Goal: Task Accomplishment & Management: Complete application form

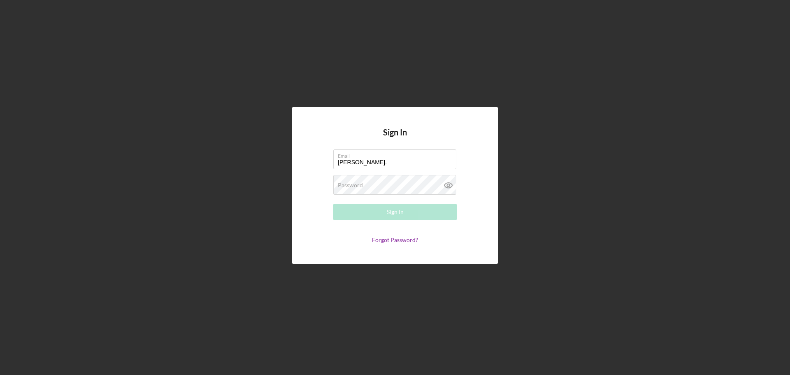
type input "[PERSON_NAME][EMAIL_ADDRESS][PERSON_NAME][DOMAIN_NAME]"
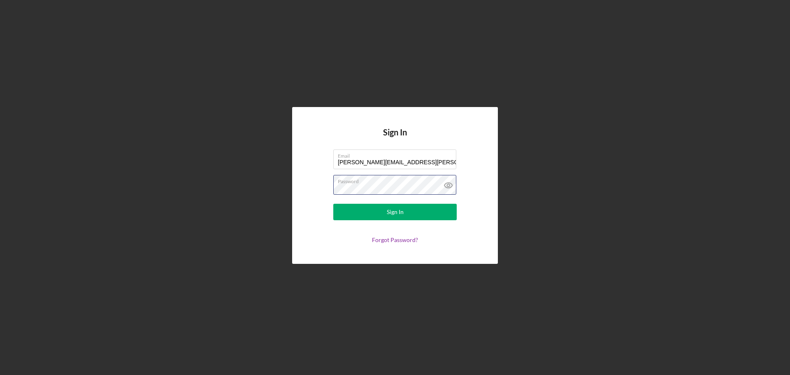
click at [333, 204] on button "Sign In" at bounding box center [394, 212] width 123 height 16
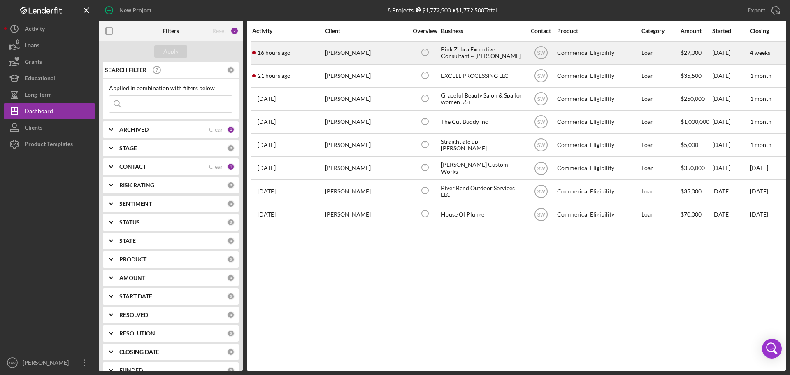
click at [346, 51] on div "[PERSON_NAME]" at bounding box center [366, 53] width 82 height 22
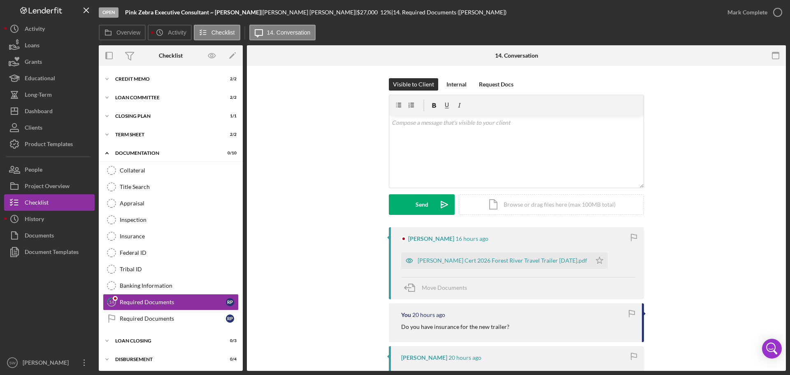
scroll to position [37, 0]
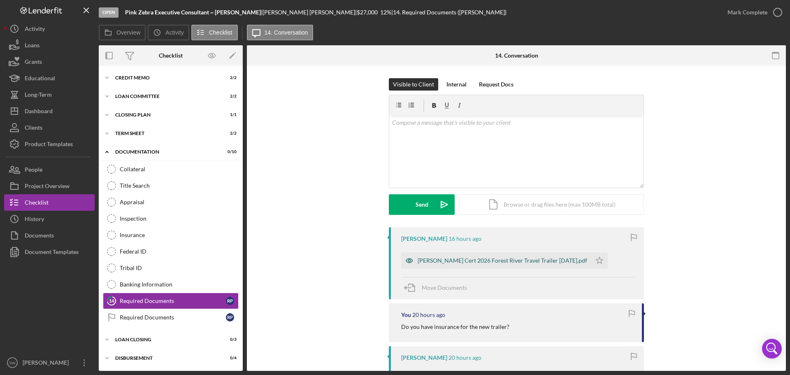
click at [467, 261] on div "[PERSON_NAME] Cert 2026 Forest River Travel Trailer [DATE].pdf" at bounding box center [503, 260] width 170 height 7
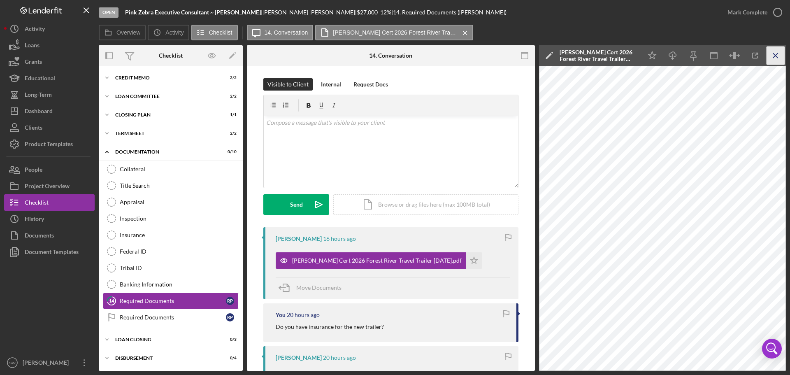
click at [777, 55] on icon "Icon/Menu Close" at bounding box center [776, 56] width 19 height 19
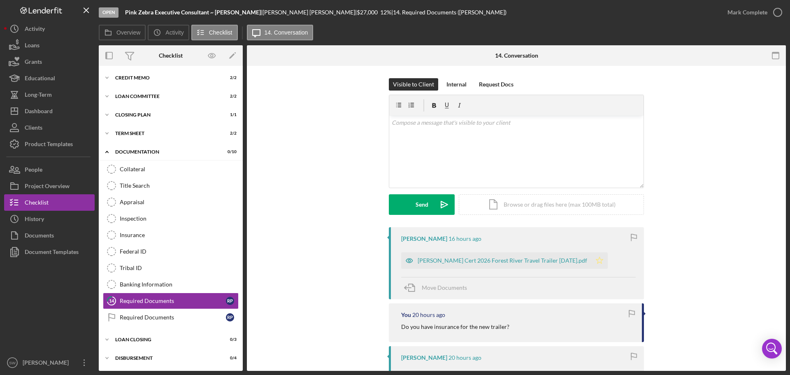
click at [591, 259] on icon "Icon/Star" at bounding box center [599, 260] width 16 height 16
click at [779, 13] on icon "button" at bounding box center [777, 12] width 21 height 21
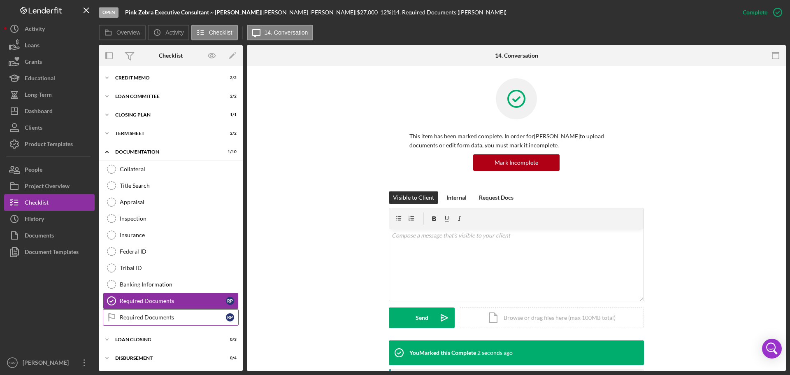
click at [135, 316] on div "Required Documents" at bounding box center [173, 317] width 106 height 7
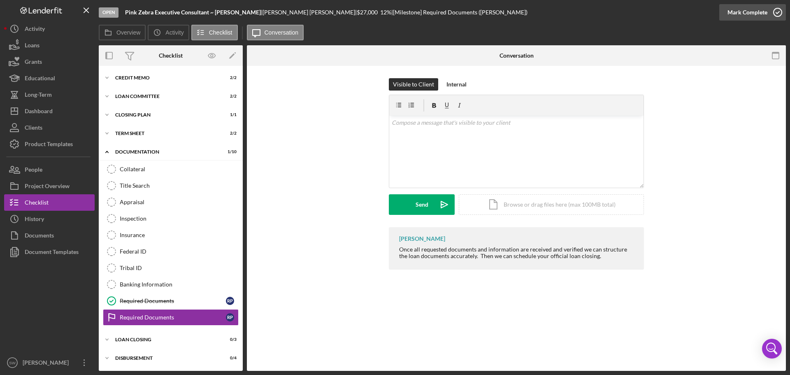
click at [777, 13] on icon "button" at bounding box center [777, 12] width 21 height 21
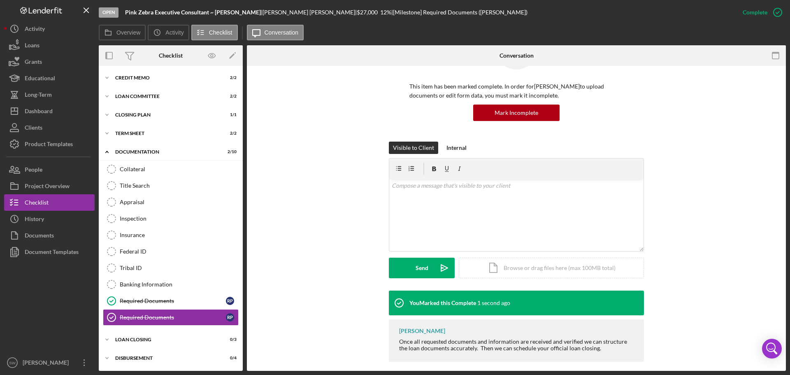
scroll to position [57, 0]
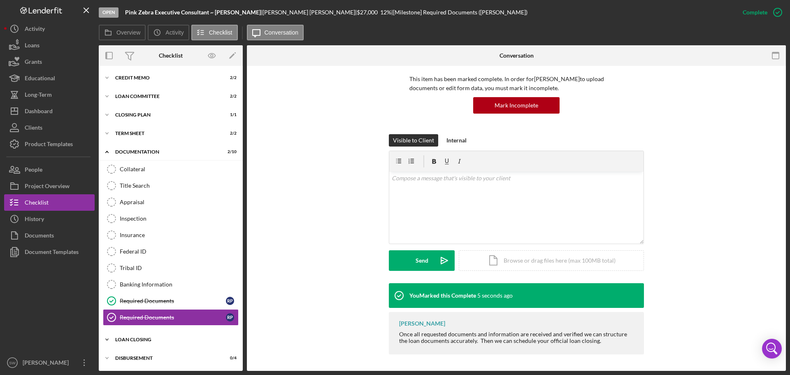
click at [106, 339] on icon "Icon/Expander" at bounding box center [107, 339] width 16 height 16
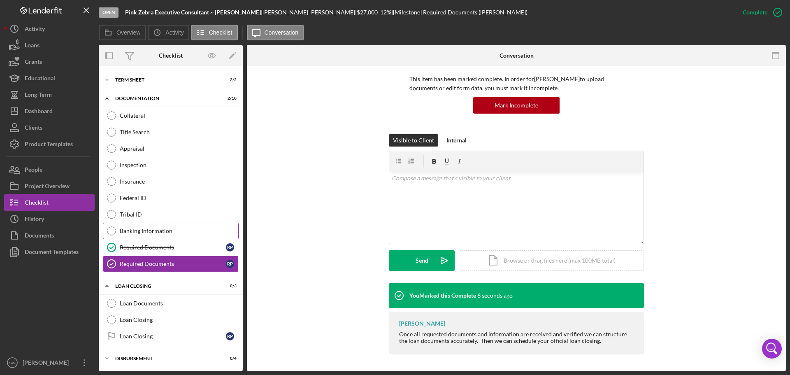
scroll to position [91, 0]
click at [112, 303] on icon "Loan Documents" at bounding box center [111, 303] width 21 height 21
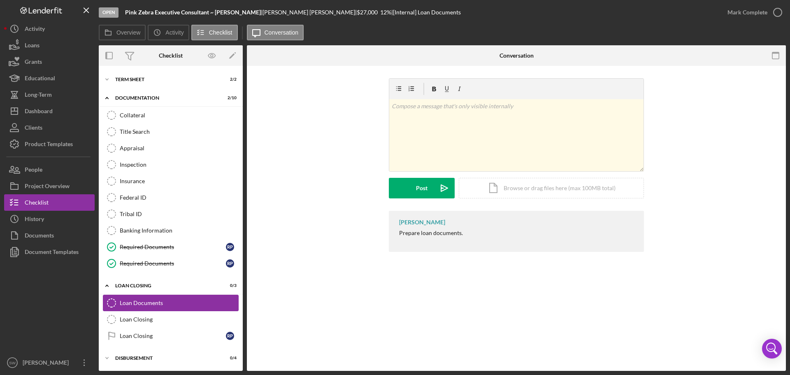
scroll to position [91, 0]
click at [777, 13] on icon "button" at bounding box center [777, 12] width 21 height 21
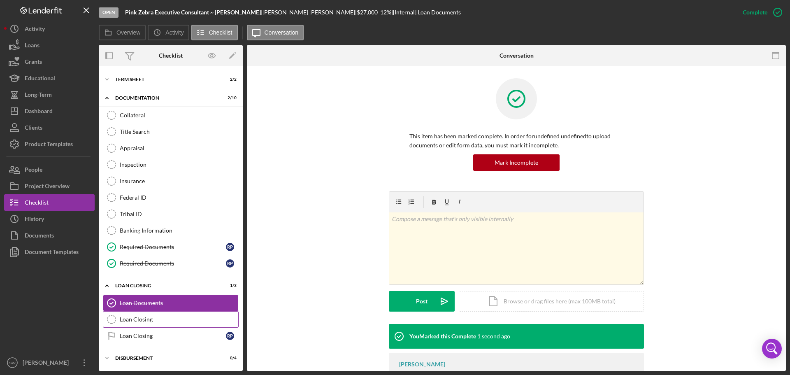
click at [121, 320] on div "Loan Closing" at bounding box center [179, 319] width 119 height 7
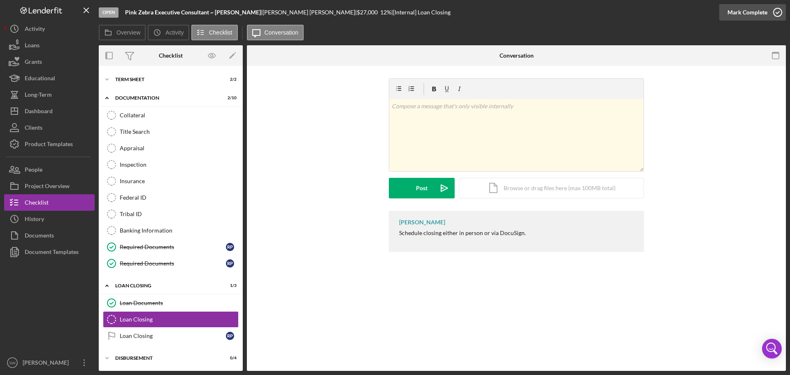
click at [779, 13] on icon "button" at bounding box center [777, 12] width 21 height 21
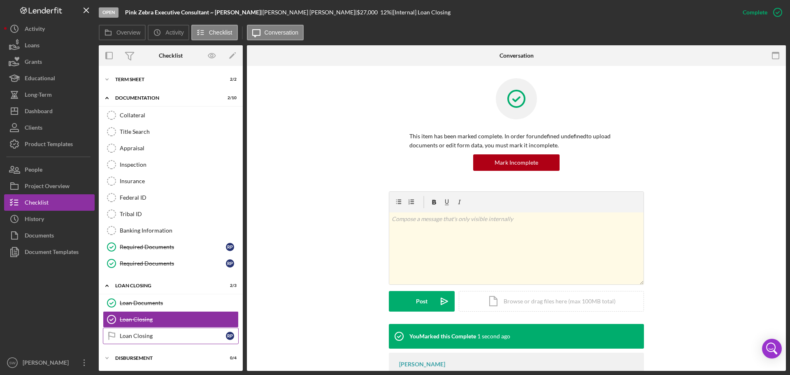
click at [126, 337] on div "Loan Closing" at bounding box center [173, 336] width 106 height 7
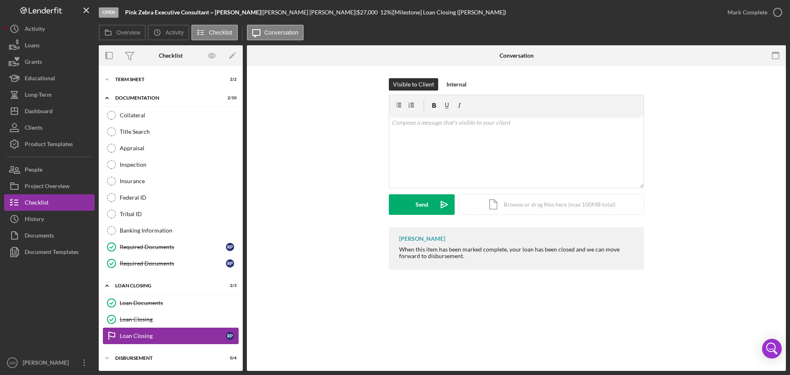
scroll to position [91, 0]
drag, startPoint x: 30, startPoint y: 110, endPoint x: 35, endPoint y: 113, distance: 5.5
click at [30, 110] on div "Dashboard" at bounding box center [39, 112] width 28 height 19
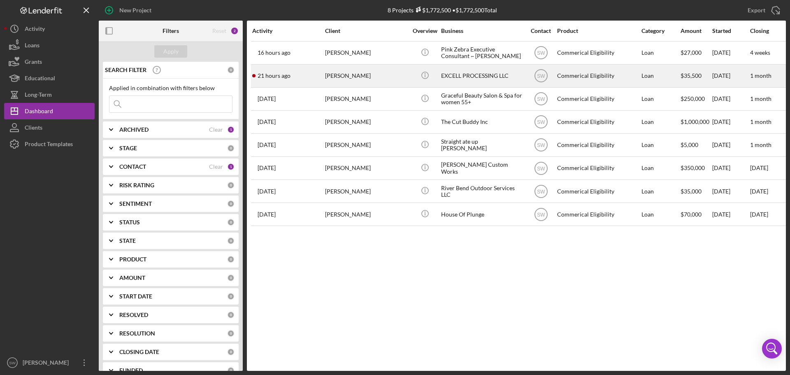
click at [341, 76] on div "[PERSON_NAME]" at bounding box center [366, 76] width 82 height 22
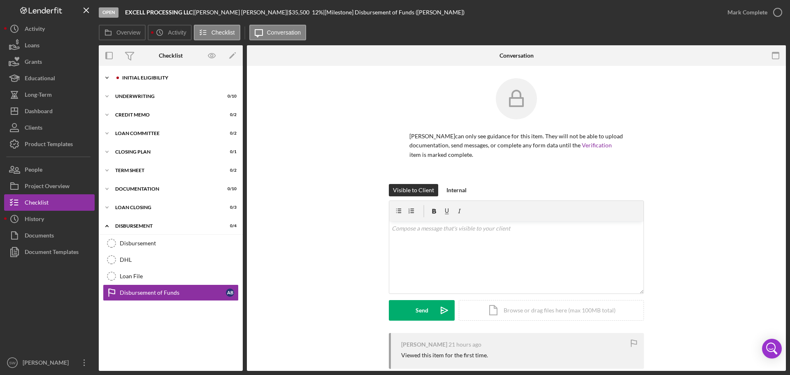
click at [103, 77] on icon "Icon/Expander" at bounding box center [107, 78] width 16 height 16
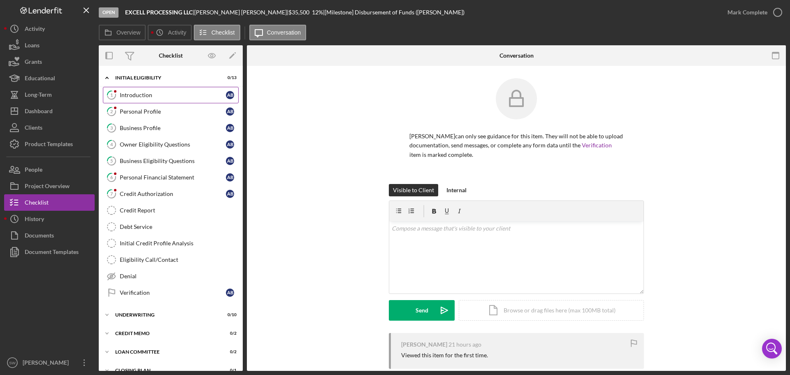
click at [133, 95] on div "Introduction" at bounding box center [173, 95] width 106 height 7
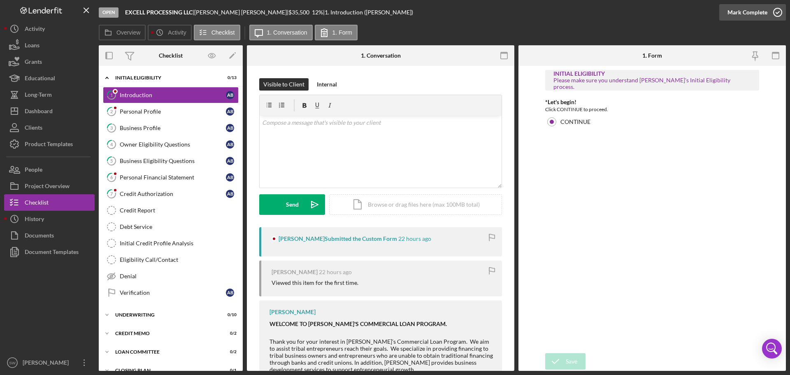
click at [776, 12] on icon "button" at bounding box center [777, 12] width 21 height 21
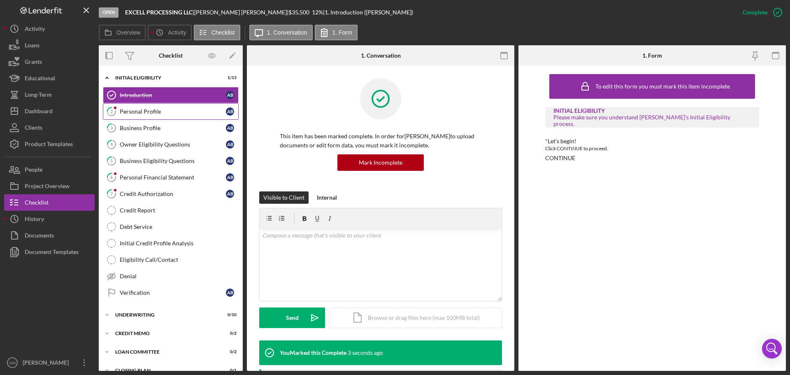
click at [128, 108] on div "Personal Profile" at bounding box center [173, 111] width 106 height 7
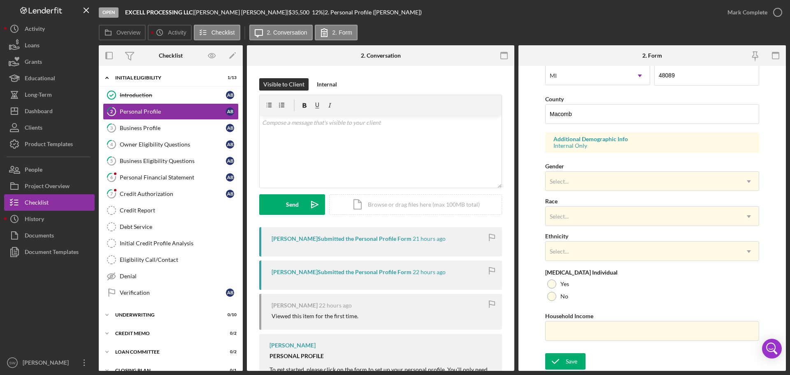
scroll to position [203, 0]
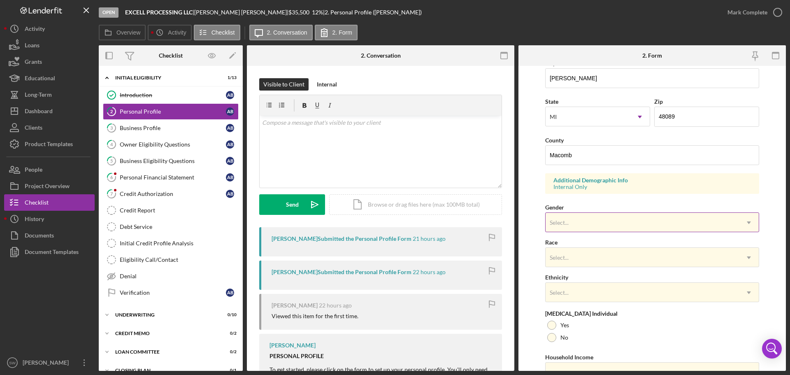
click at [566, 222] on div "Select..." at bounding box center [559, 222] width 19 height 7
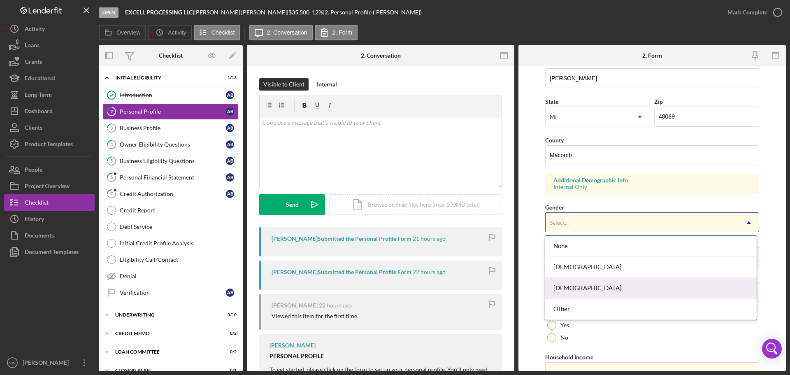
click at [562, 290] on div "[DEMOGRAPHIC_DATA]" at bounding box center [650, 288] width 211 height 21
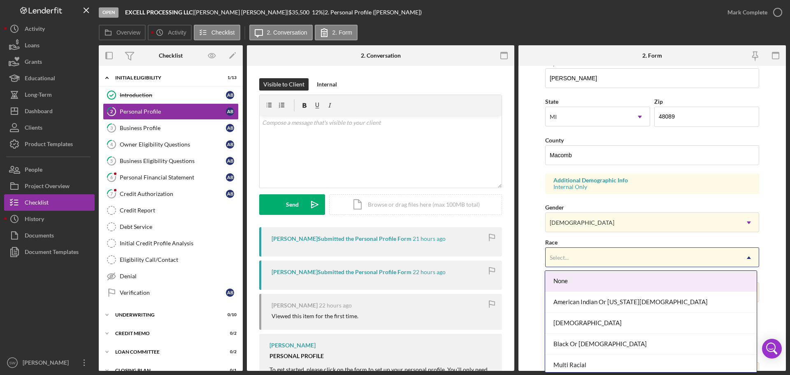
click at [564, 256] on div "Select..." at bounding box center [559, 257] width 19 height 7
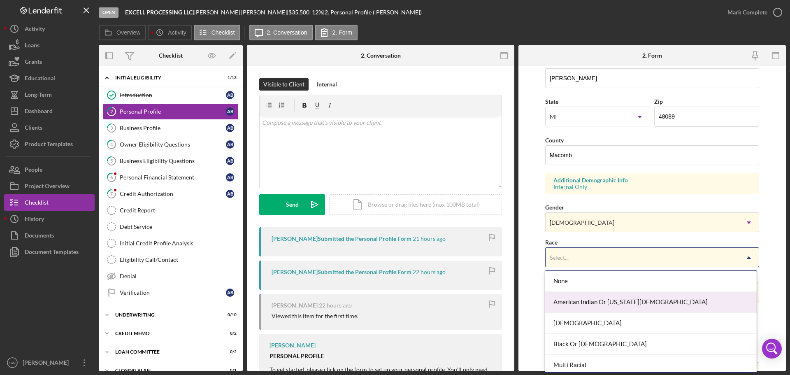
click at [563, 303] on div "American Indian Or [US_STATE][DEMOGRAPHIC_DATA]" at bounding box center [650, 302] width 211 height 21
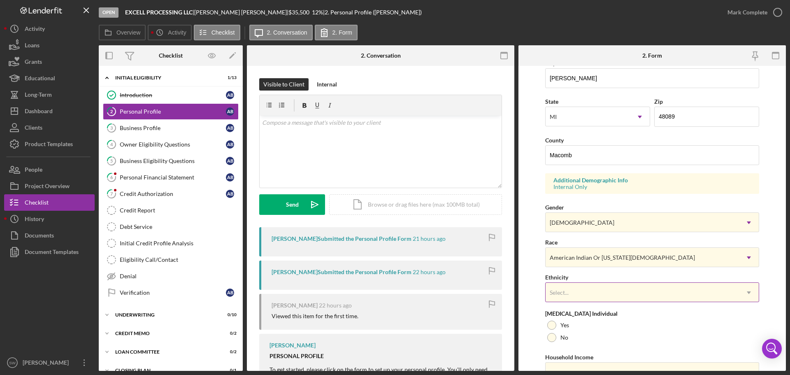
click at [570, 291] on div "Select..." at bounding box center [642, 292] width 193 height 19
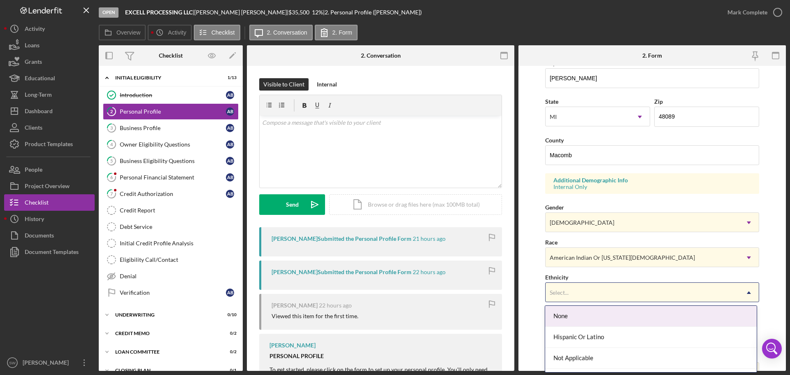
scroll to position [39, 0]
click at [566, 319] on div "Not Applicable" at bounding box center [650, 319] width 211 height 21
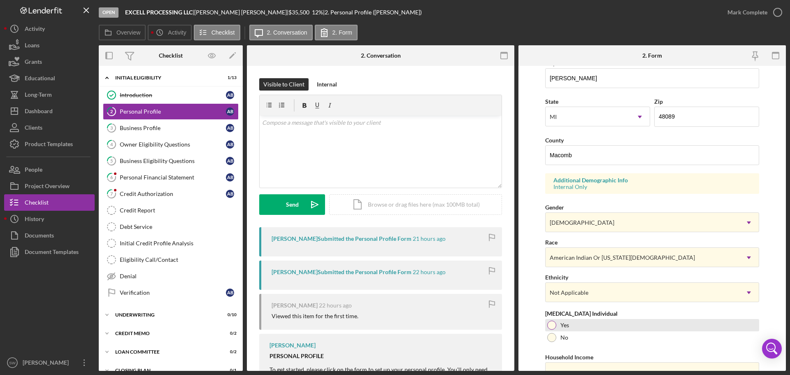
click at [551, 325] on div at bounding box center [551, 325] width 9 height 9
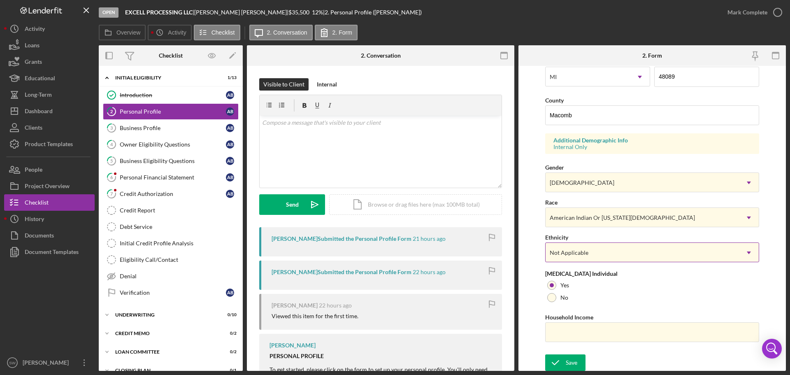
scroll to position [244, 0]
click at [572, 358] on div "Save" at bounding box center [572, 361] width 12 height 16
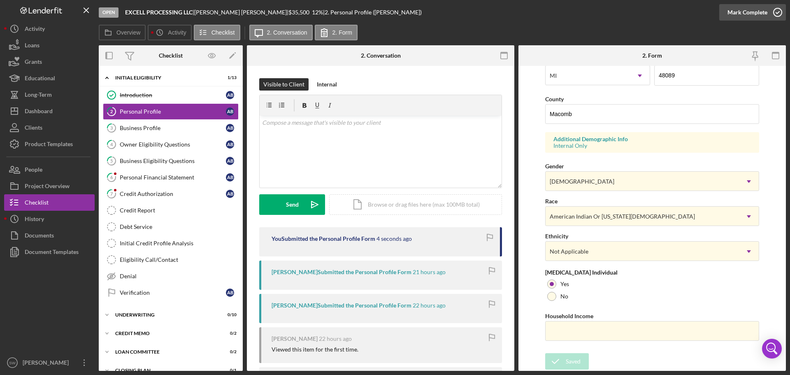
click at [778, 13] on icon "button" at bounding box center [777, 12] width 21 height 21
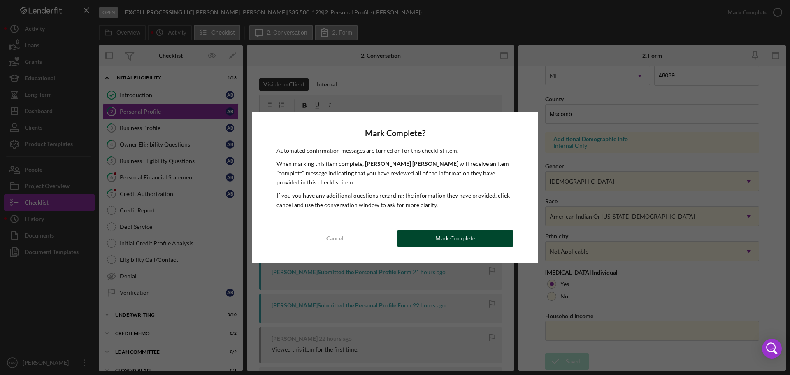
click at [452, 240] on div "Mark Complete" at bounding box center [455, 238] width 40 height 16
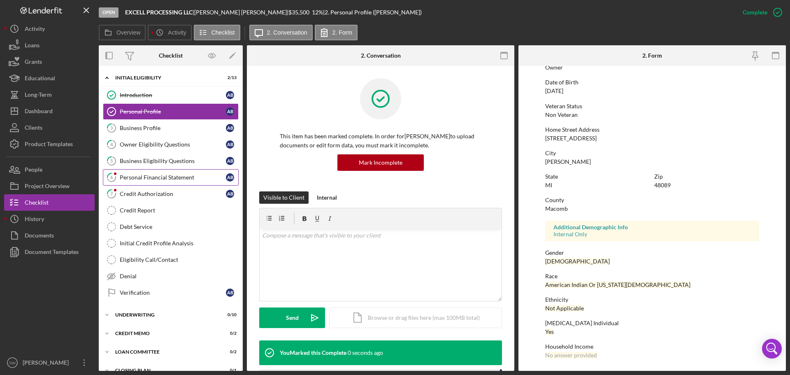
scroll to position [79, 0]
click at [136, 128] on div "Business Profile" at bounding box center [173, 128] width 106 height 7
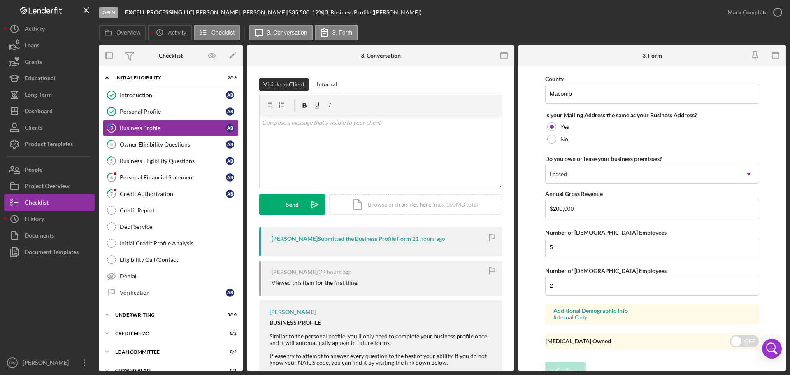
scroll to position [609, 0]
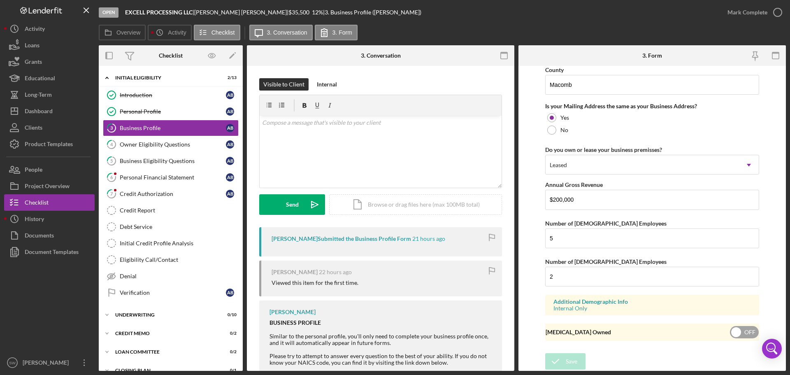
click at [733, 331] on input "checkbox" at bounding box center [744, 332] width 29 height 12
checkbox input "true"
click at [565, 360] on icon "submit" at bounding box center [555, 361] width 21 height 21
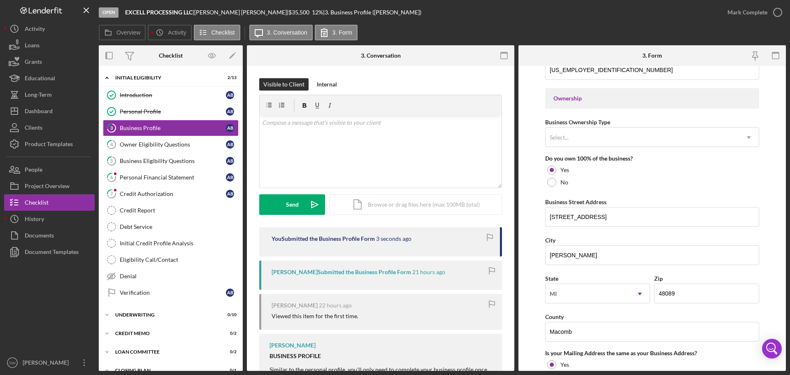
scroll to position [321, 0]
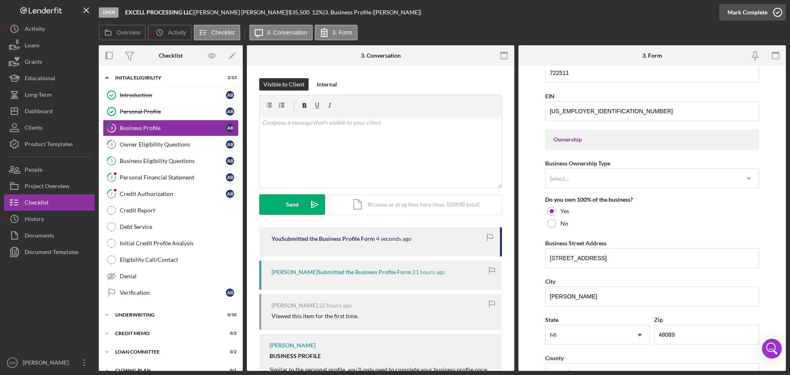
click at [779, 13] on icon "button" at bounding box center [777, 12] width 21 height 21
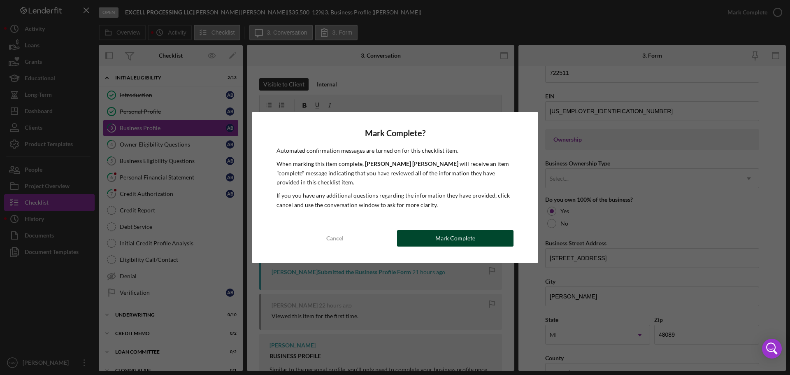
click at [446, 237] on div "Mark Complete" at bounding box center [455, 238] width 40 height 16
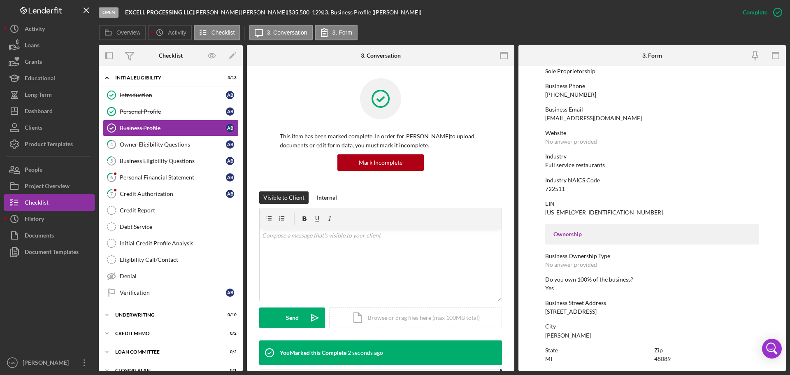
scroll to position [131, 0]
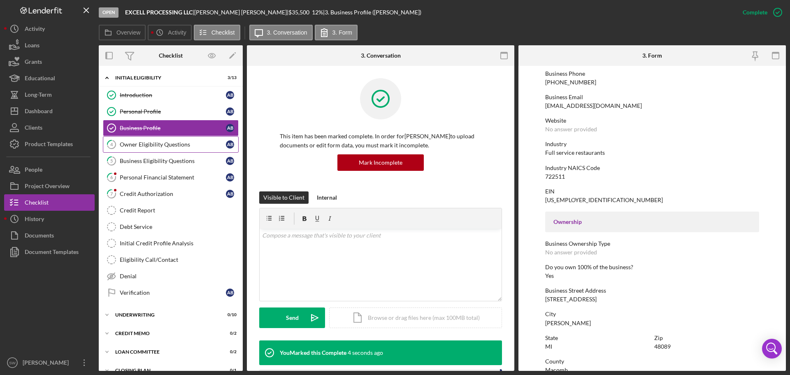
click at [133, 144] on div "Owner Eligibility Questions" at bounding box center [173, 144] width 106 height 7
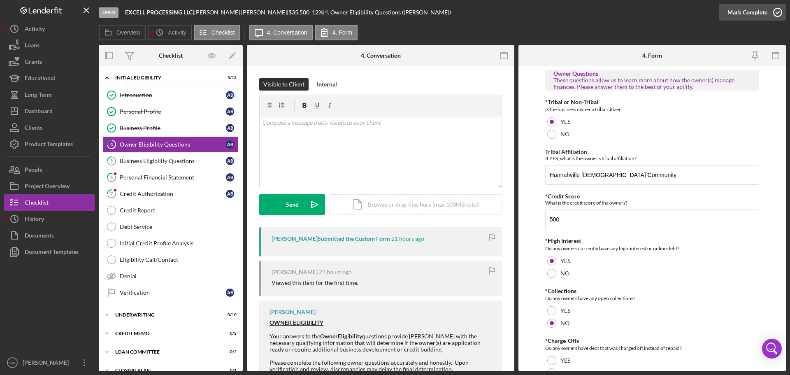
click at [778, 12] on icon "button" at bounding box center [777, 12] width 21 height 21
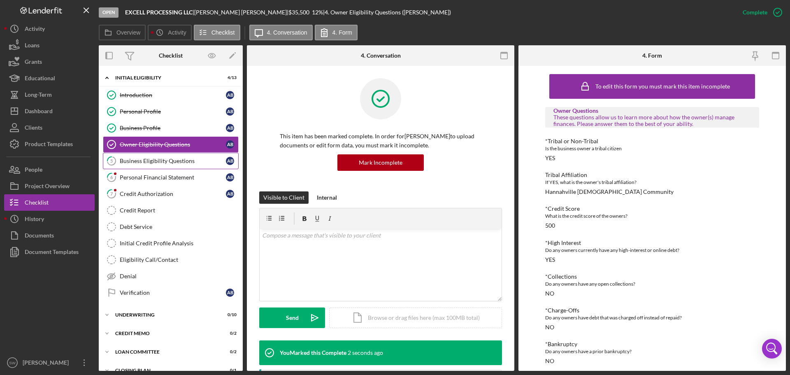
click at [147, 160] on div "Business Eligibility Questions" at bounding box center [173, 161] width 106 height 7
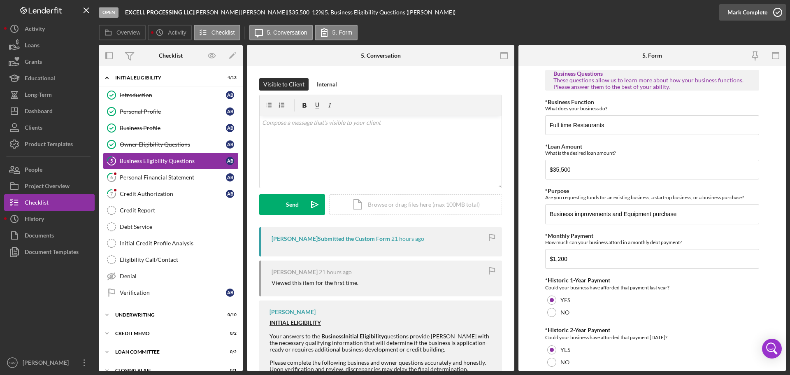
click at [778, 12] on icon "button" at bounding box center [777, 12] width 21 height 21
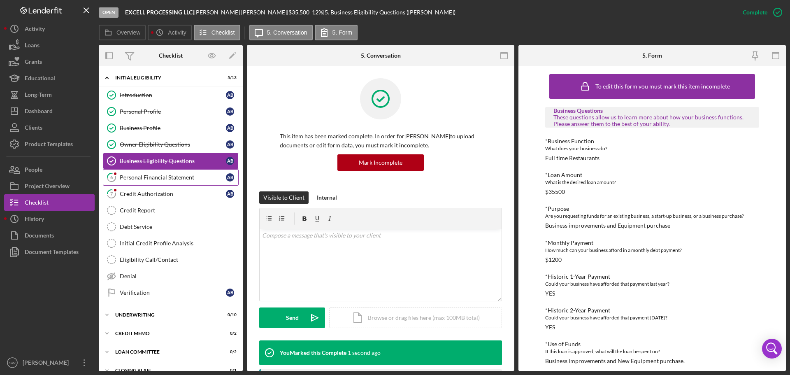
click at [135, 179] on div "Personal Financial Statement" at bounding box center [173, 177] width 106 height 7
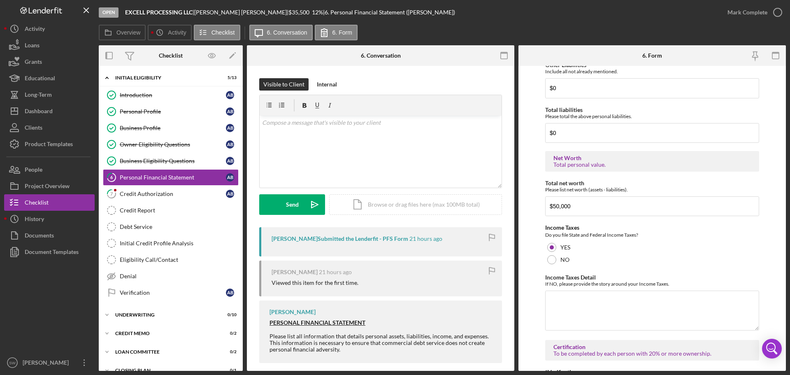
scroll to position [1549, 0]
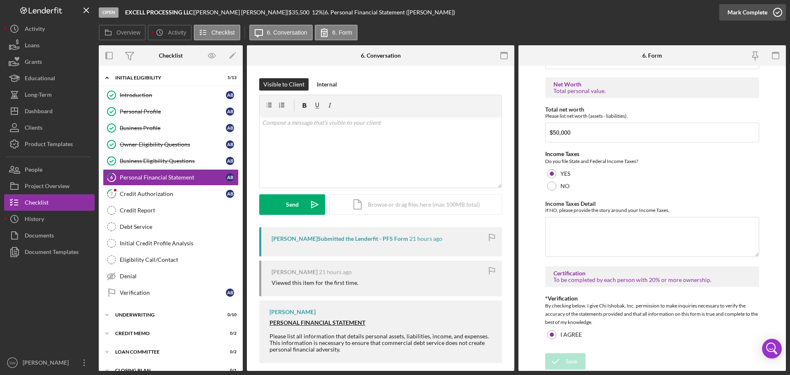
click at [778, 12] on icon "button" at bounding box center [777, 12] width 21 height 21
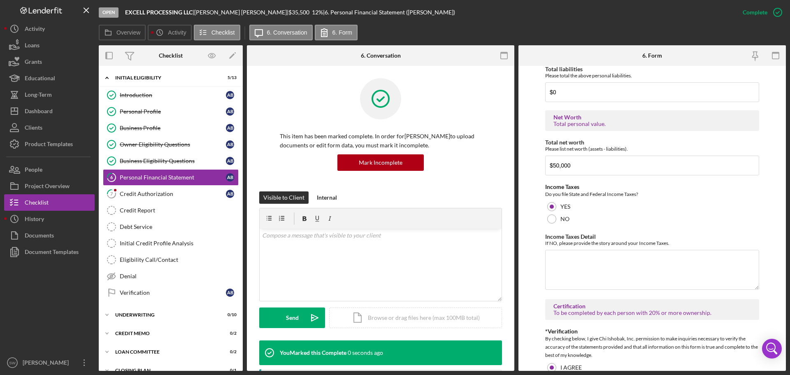
scroll to position [1582, 0]
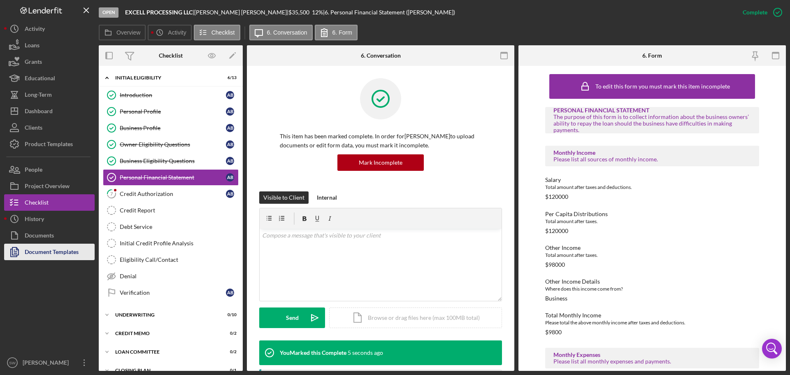
click at [33, 253] on div "Document Templates" at bounding box center [52, 253] width 54 height 19
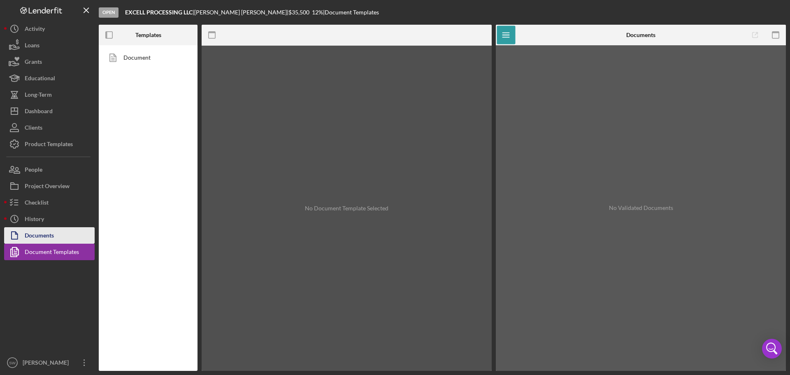
click at [36, 236] on div "Documents" at bounding box center [39, 236] width 29 height 19
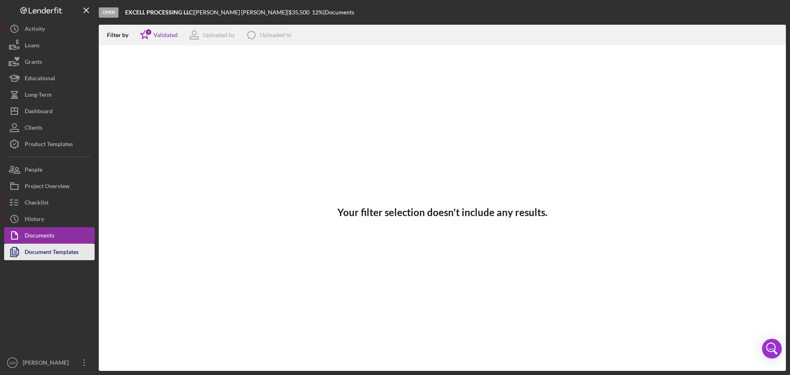
click at [33, 253] on div "Document Templates" at bounding box center [52, 253] width 54 height 19
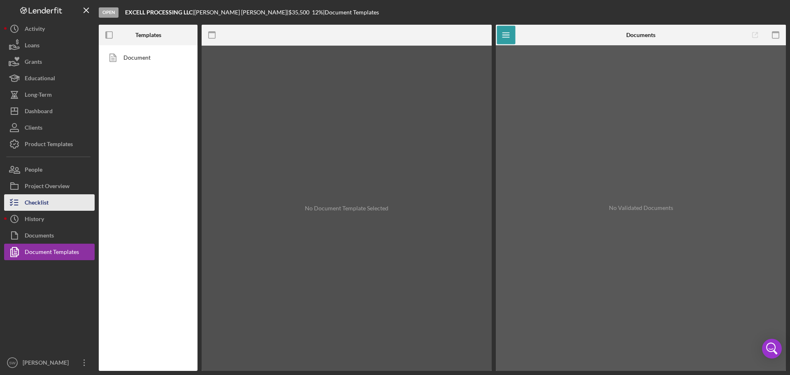
click at [32, 202] on div "Checklist" at bounding box center [37, 203] width 24 height 19
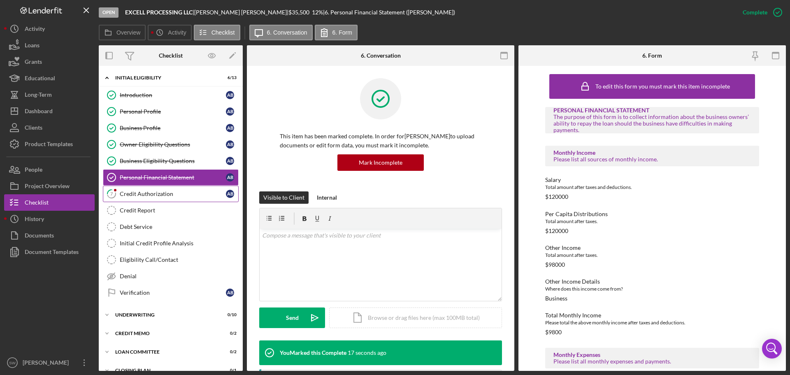
click at [138, 193] on div "Credit Authorization" at bounding box center [173, 194] width 106 height 7
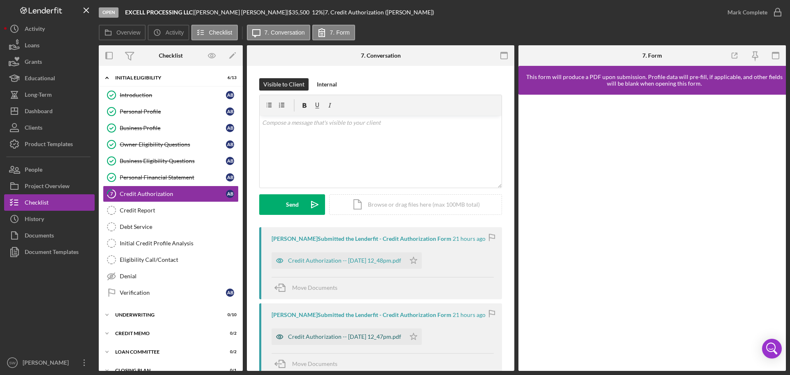
click at [323, 338] on div "Credit Authorization -- [DATE] 12_47pm.pdf" at bounding box center [344, 336] width 113 height 7
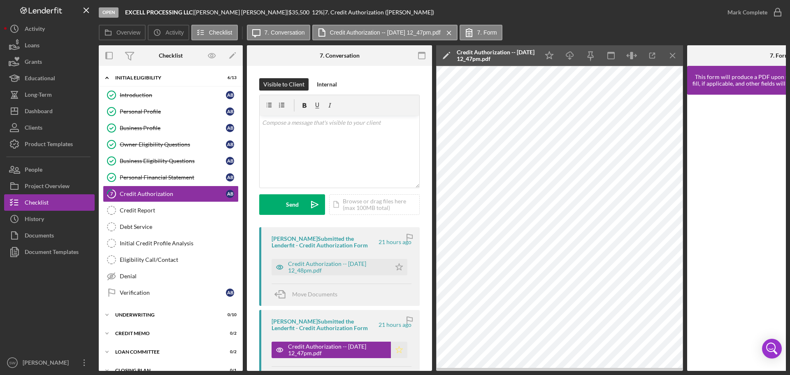
click at [397, 349] on icon "Icon/Star" at bounding box center [399, 350] width 16 height 16
click at [310, 265] on div "Credit Authorization -- [DATE] 12_48pm.pdf" at bounding box center [337, 266] width 99 height 13
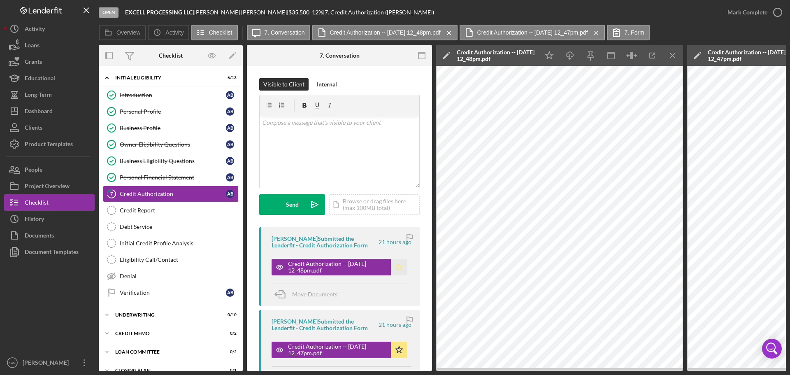
click at [396, 268] on icon "Icon/Star" at bounding box center [399, 267] width 16 height 16
click at [674, 58] on icon "Icon/Menu Close" at bounding box center [673, 56] width 19 height 19
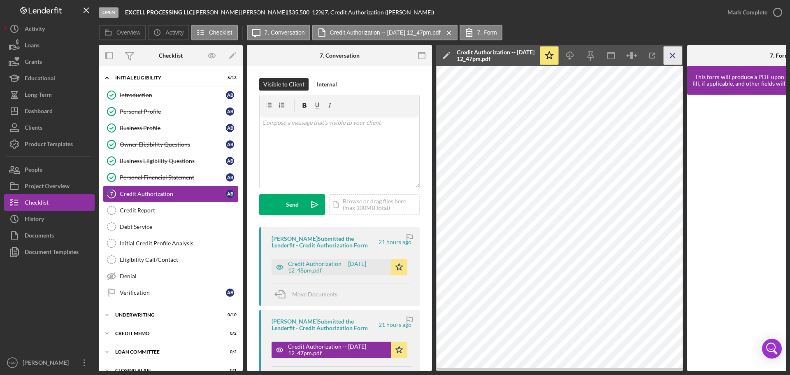
click at [672, 54] on icon "Icon/Menu Close" at bounding box center [673, 56] width 19 height 19
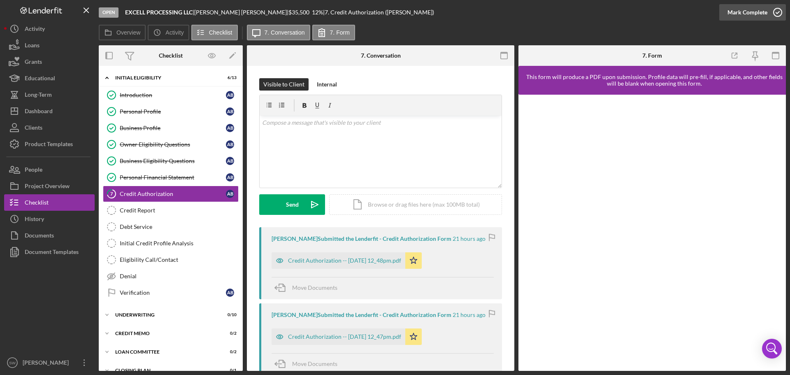
click at [777, 13] on polyline "button" at bounding box center [777, 13] width 3 height 2
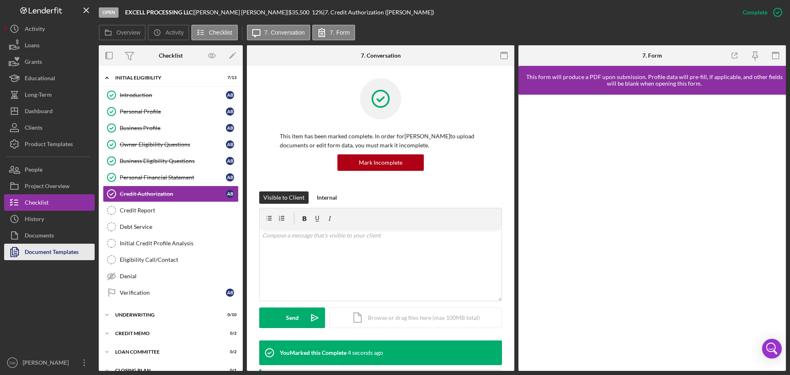
click at [32, 258] on div "Document Templates" at bounding box center [52, 253] width 54 height 19
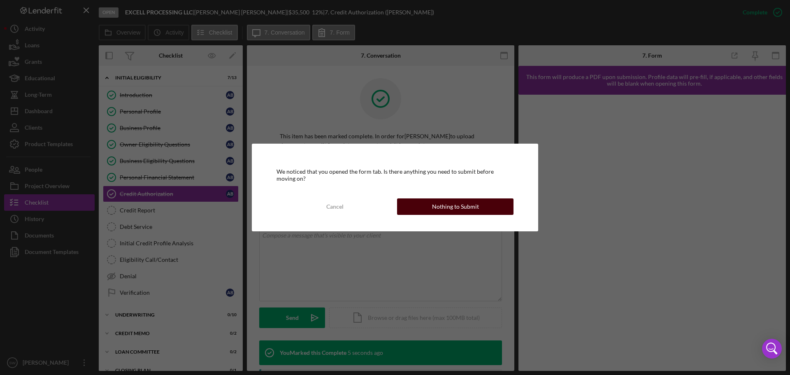
click at [440, 205] on div "Nothing to Submit" at bounding box center [455, 206] width 47 height 16
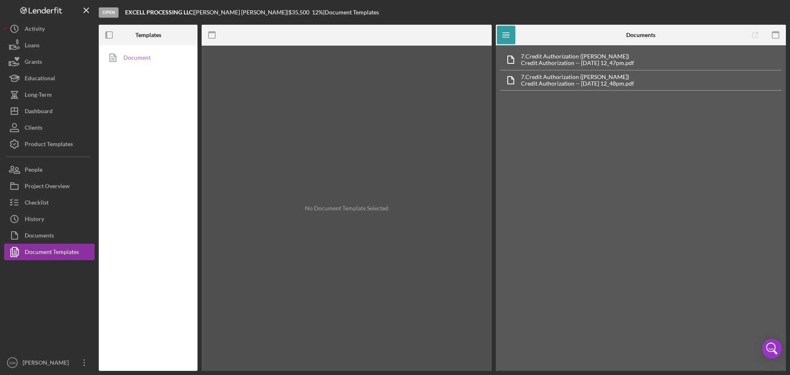
click at [135, 55] on link "Document" at bounding box center [146, 57] width 86 height 16
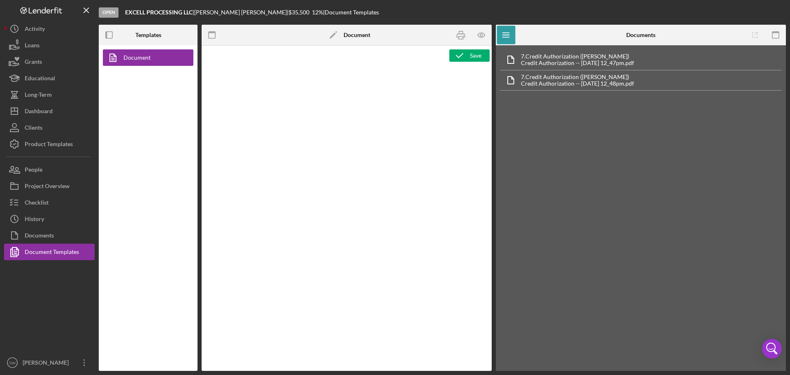
type textarea "<h1 style="text-align: center">Commercial Eligibility Application</h1> <h2>Pers…"
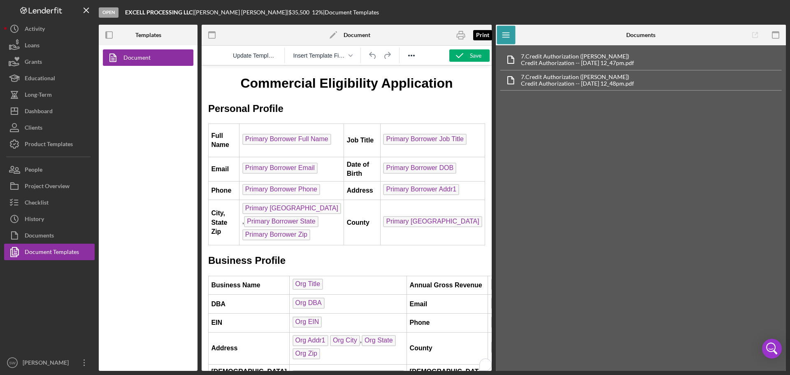
drag, startPoint x: 214, startPoint y: 134, endPoint x: 575, endPoint y: 305, distance: 398.7
click at [464, 35] on icon "button" at bounding box center [461, 35] width 19 height 19
click at [615, 291] on div "7. Credit Authorization ([PERSON_NAME]) Credit Authorization -- [DATE] 12_47pm.…" at bounding box center [641, 208] width 290 height 326
click at [34, 204] on div "Checklist" at bounding box center [37, 203] width 24 height 19
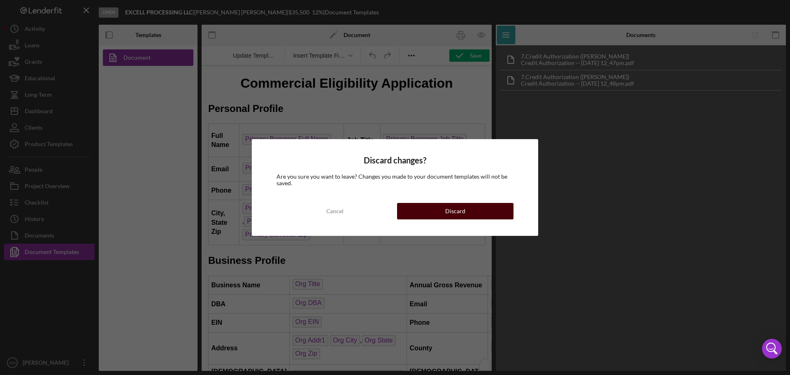
click at [458, 212] on div "Discard" at bounding box center [455, 211] width 20 height 16
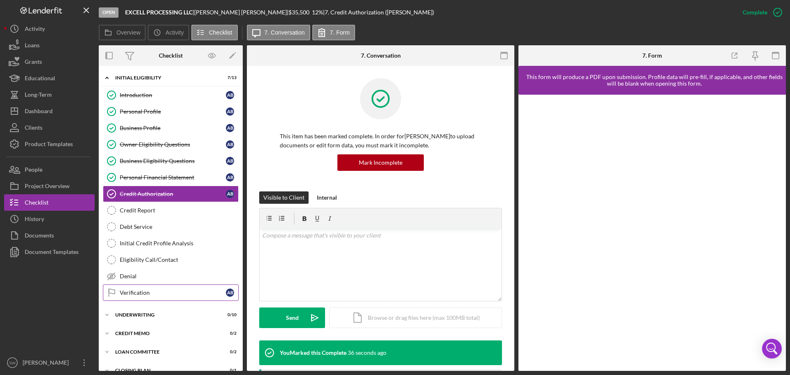
click at [128, 295] on div "Verification" at bounding box center [173, 292] width 106 height 7
